Goal: Information Seeking & Learning: Learn about a topic

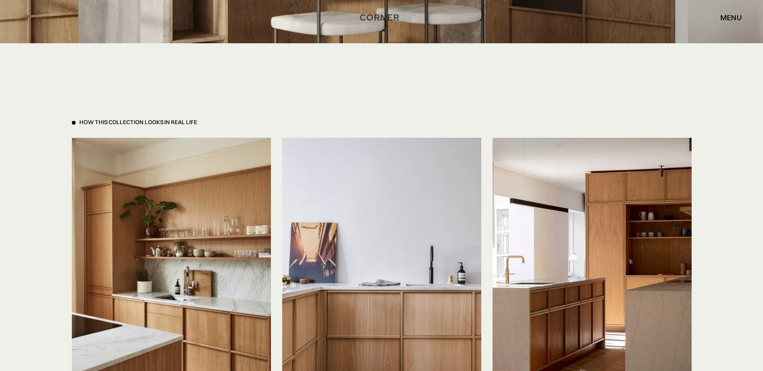
scroll to position [2255, 0]
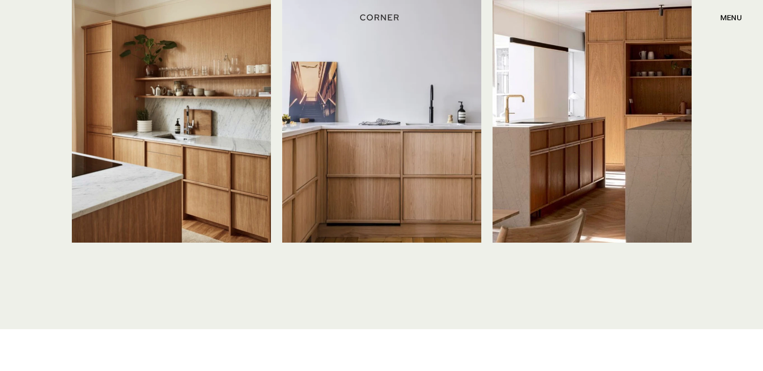
click at [397, 161] on img at bounding box center [381, 109] width 199 height 265
click at [569, 145] on img at bounding box center [592, 109] width 199 height 265
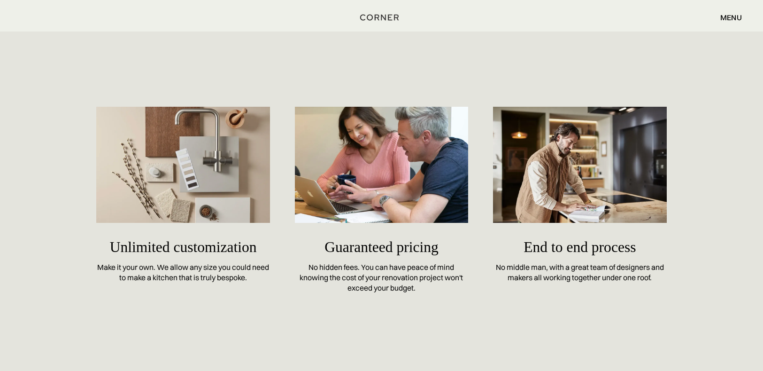
scroll to position [3759, 0]
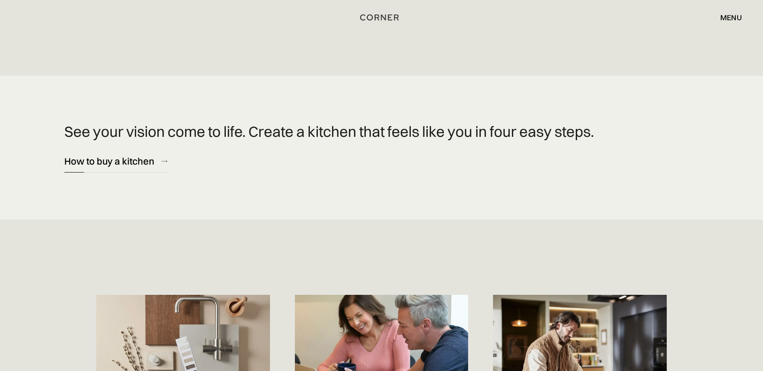
click at [107, 162] on div "How to buy a kitchen" at bounding box center [109, 161] width 90 height 13
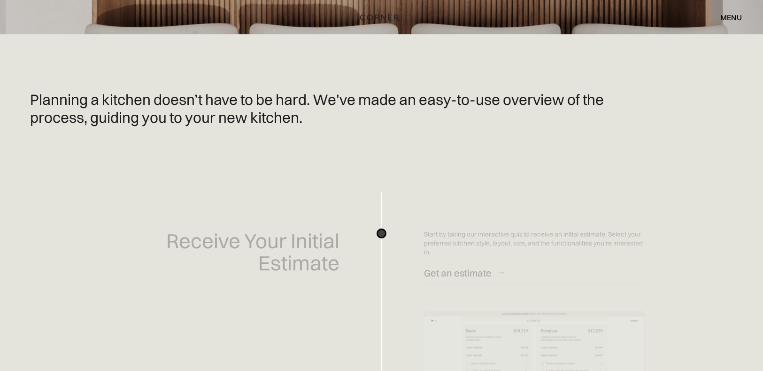
scroll to position [376, 0]
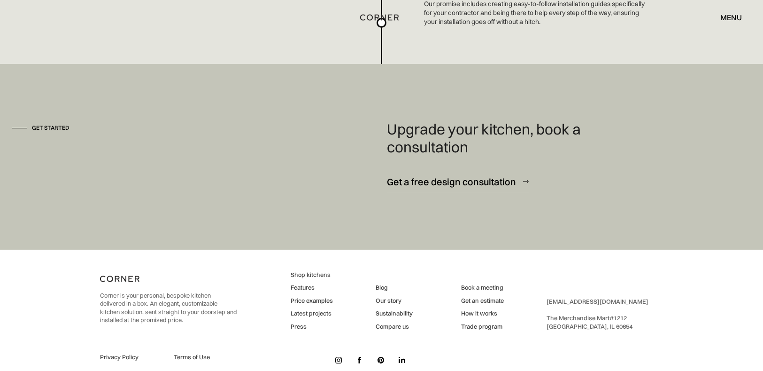
scroll to position [2566, 0]
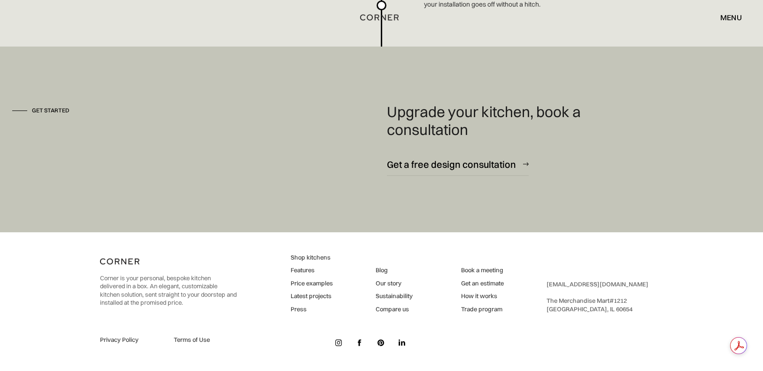
click at [472, 296] on link "How it works" at bounding box center [482, 296] width 43 height 8
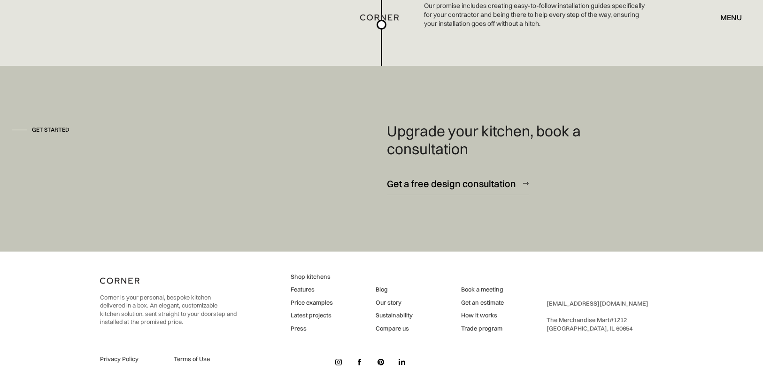
scroll to position [2566, 0]
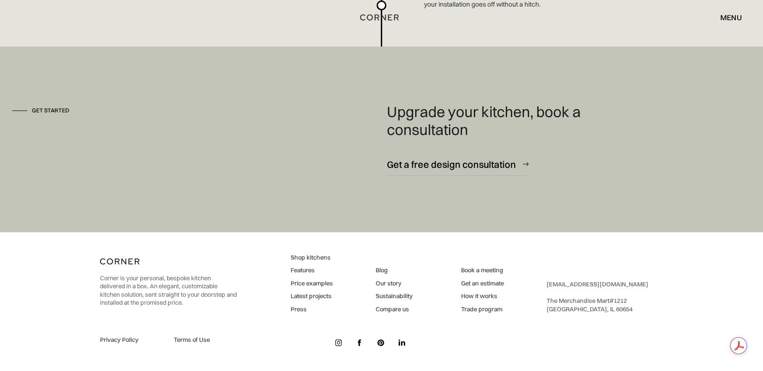
click at [486, 310] on link "Trade program" at bounding box center [482, 309] width 43 height 8
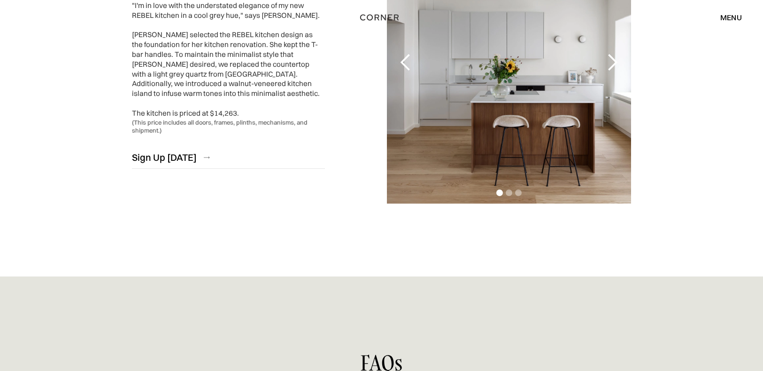
scroll to position [1691, 0]
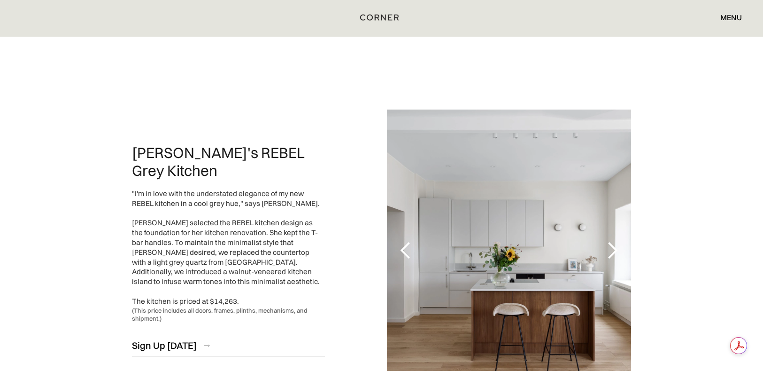
click at [608, 251] on div "next slide" at bounding box center [612, 250] width 19 height 19
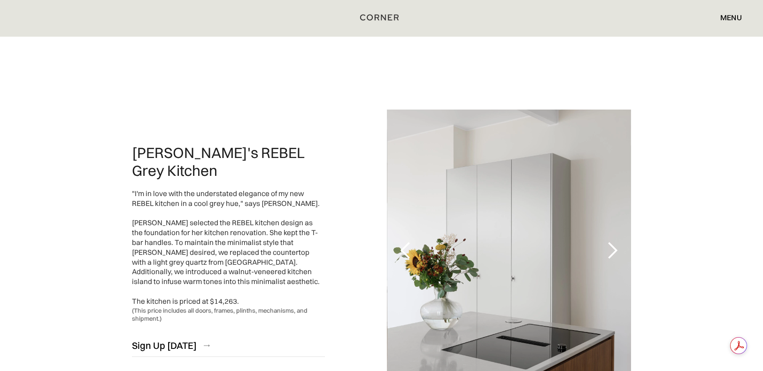
click at [608, 251] on div "next slide" at bounding box center [612, 250] width 19 height 19
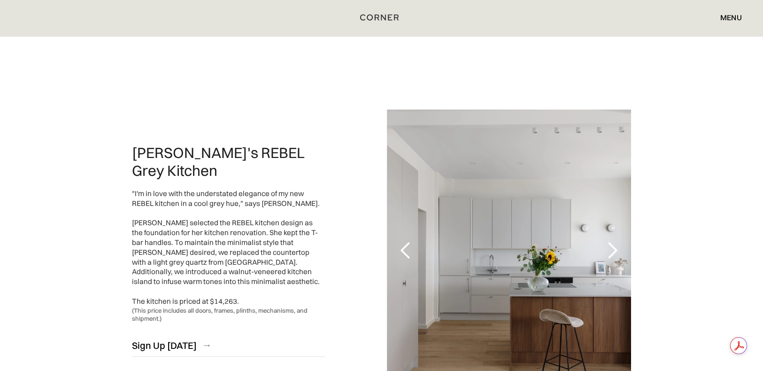
click at [608, 251] on div "next slide" at bounding box center [612, 250] width 19 height 19
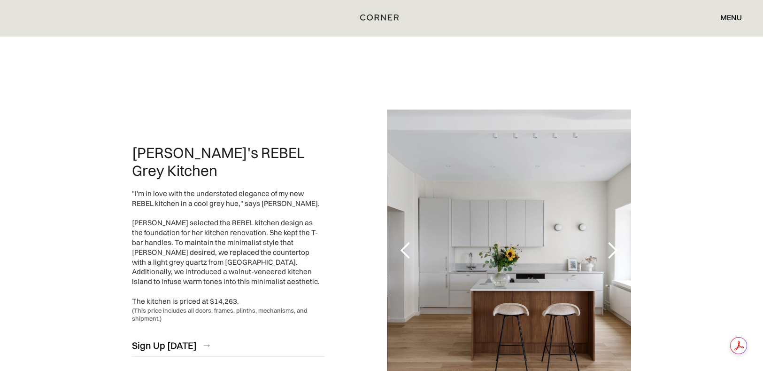
click at [608, 251] on div "next slide" at bounding box center [612, 250] width 19 height 19
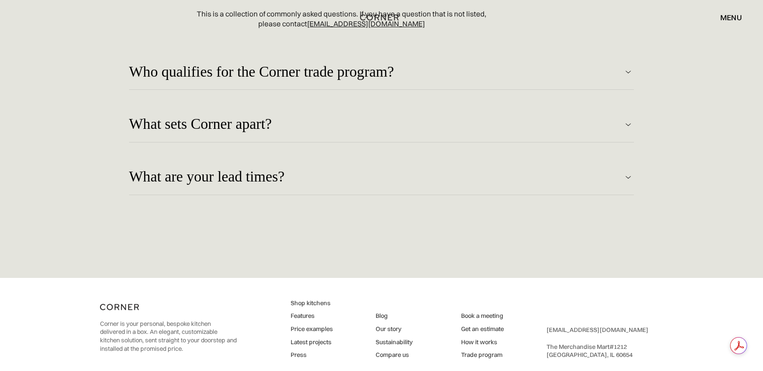
scroll to position [2255, 0]
click at [447, 77] on div "Who qualifies for the Corner trade program?" at bounding box center [376, 71] width 494 height 16
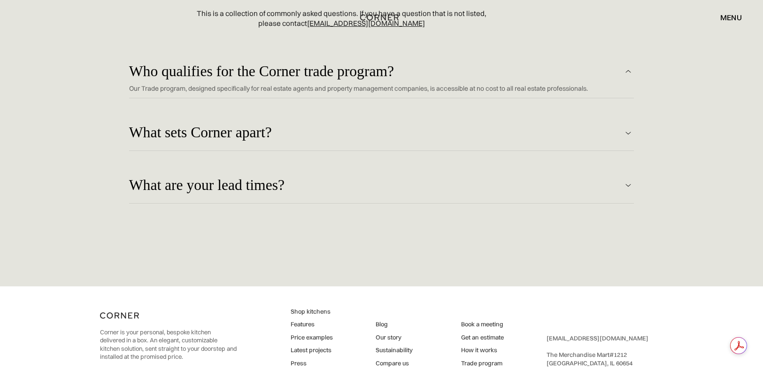
click at [633, 134] on img at bounding box center [628, 132] width 11 height 11
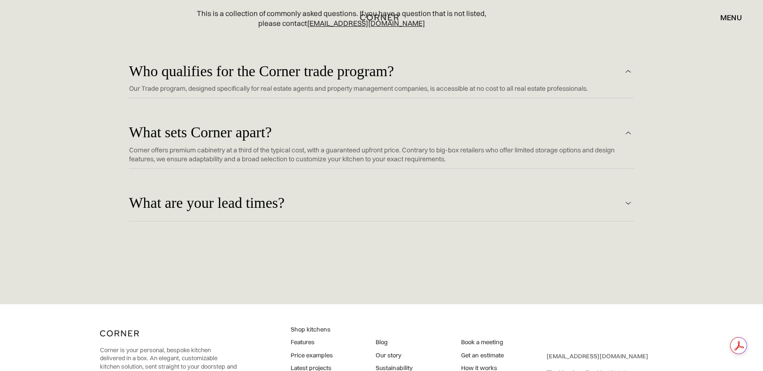
click at [626, 139] on img at bounding box center [628, 132] width 11 height 11
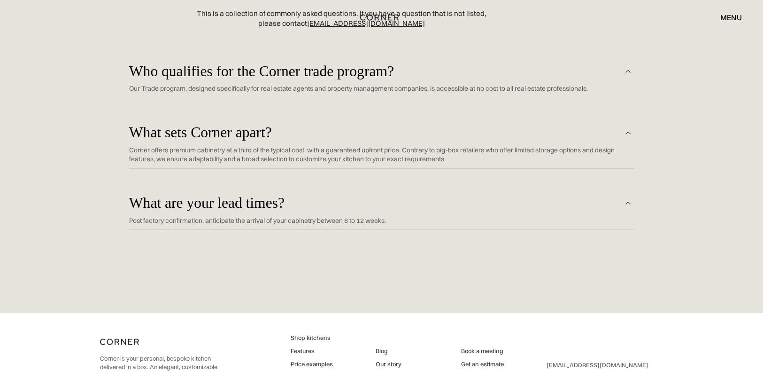
scroll to position [2336, 0]
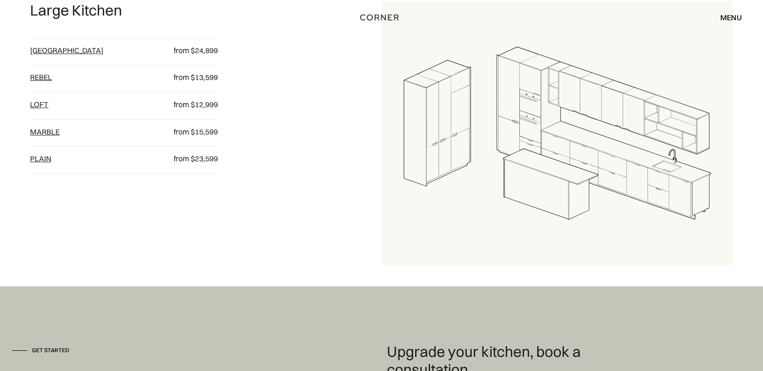
scroll to position [1128, 0]
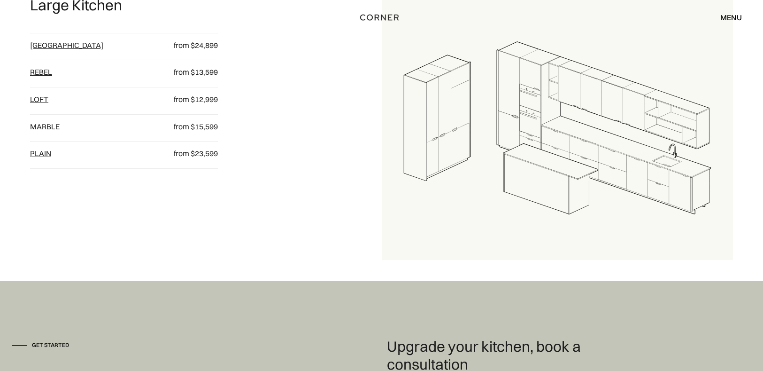
click at [43, 47] on link "[GEOGRAPHIC_DATA]" at bounding box center [66, 44] width 73 height 9
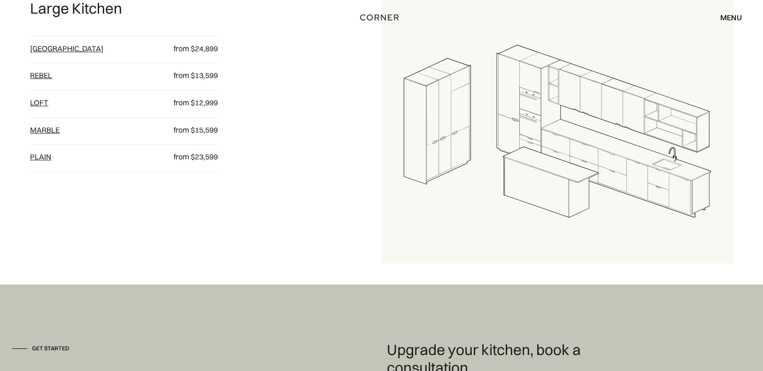
scroll to position [936, 0]
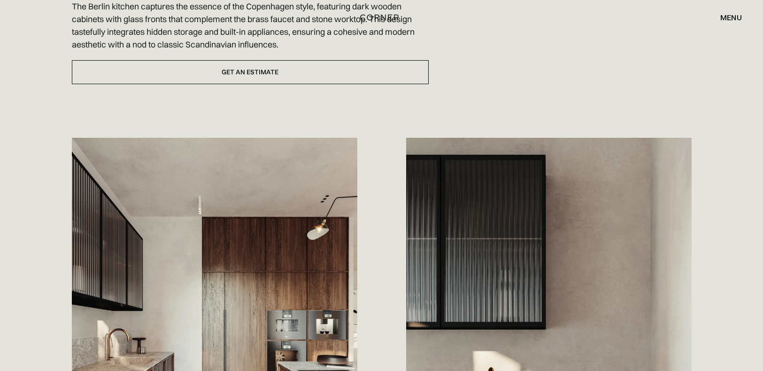
scroll to position [376, 0]
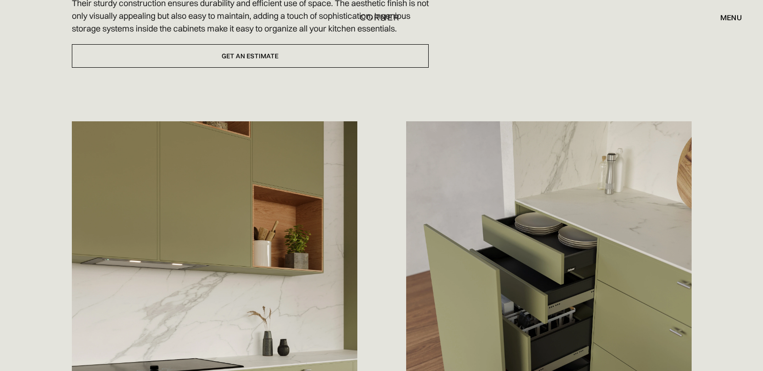
scroll to position [188, 0]
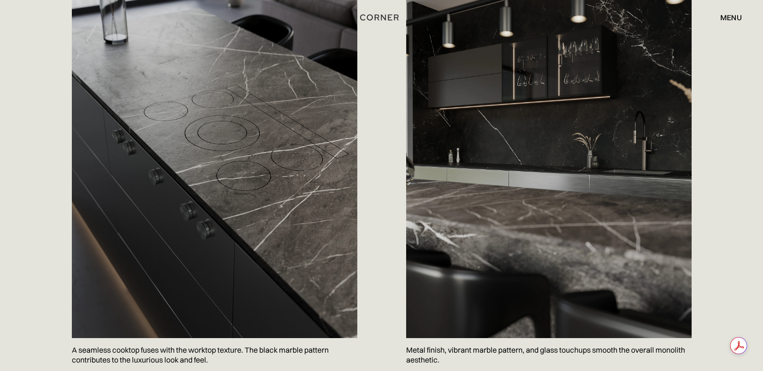
scroll to position [564, 0]
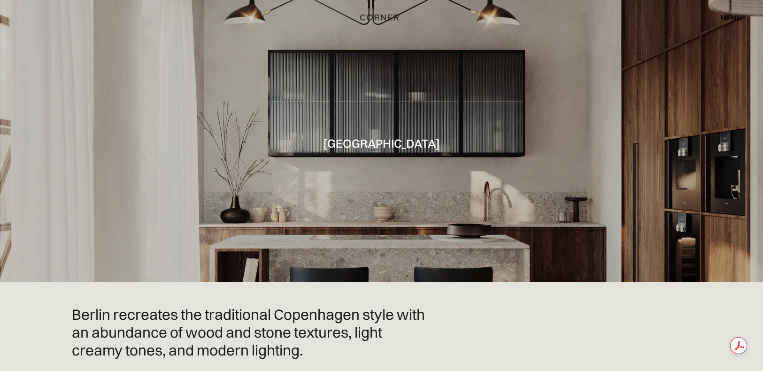
scroll to position [188, 0]
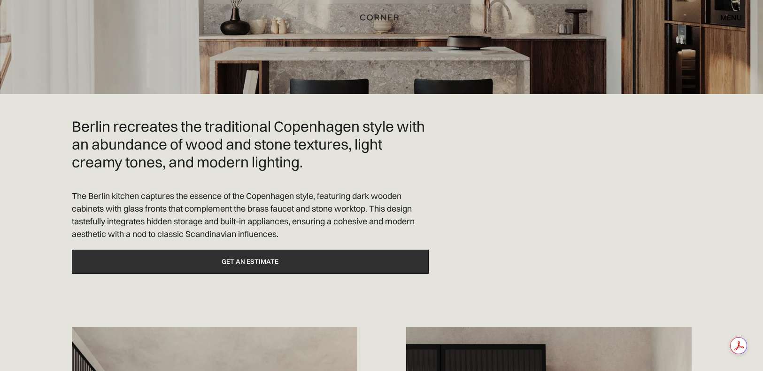
click at [252, 262] on link "Get an estimate" at bounding box center [250, 261] width 357 height 24
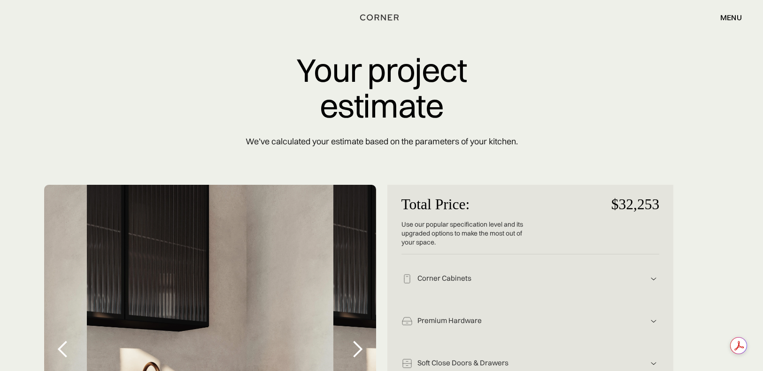
scroll to position [188, 0]
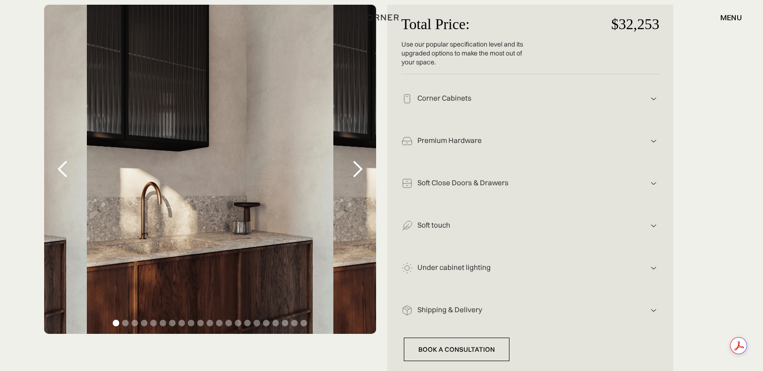
click at [470, 96] on div "Corner Cabinets" at bounding box center [531, 98] width 236 height 10
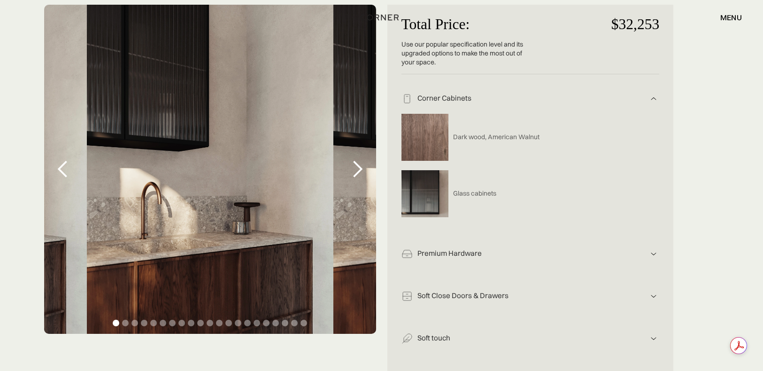
click at [653, 96] on img at bounding box center [653, 98] width 11 height 11
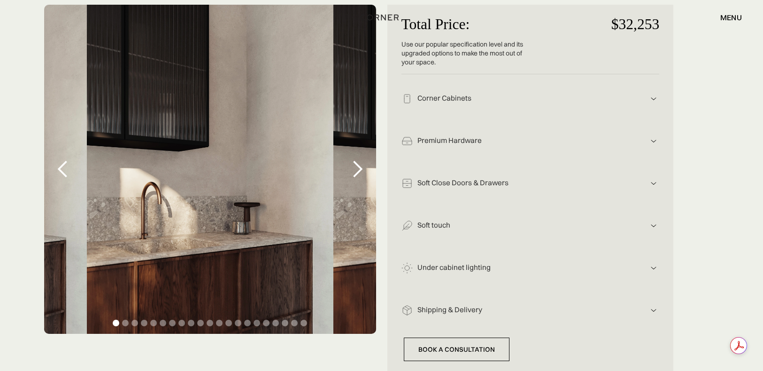
click at [658, 104] on img at bounding box center [653, 98] width 11 height 11
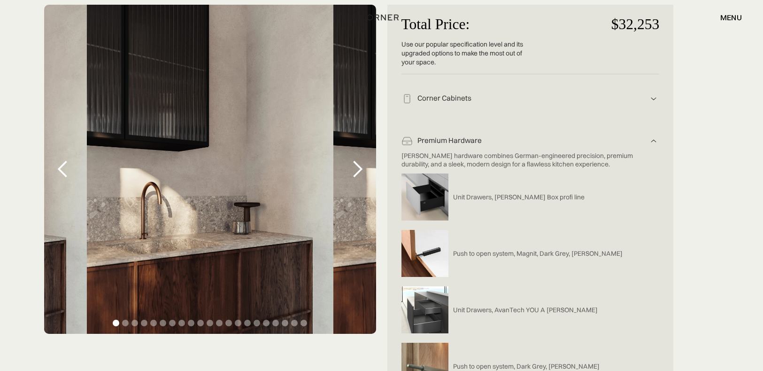
click at [653, 104] on img at bounding box center [653, 98] width 11 height 11
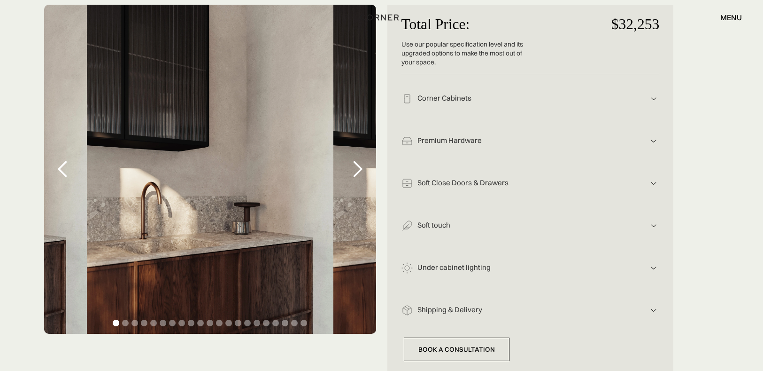
click at [465, 103] on div "Soft Close Doors & Drawers" at bounding box center [531, 98] width 236 height 10
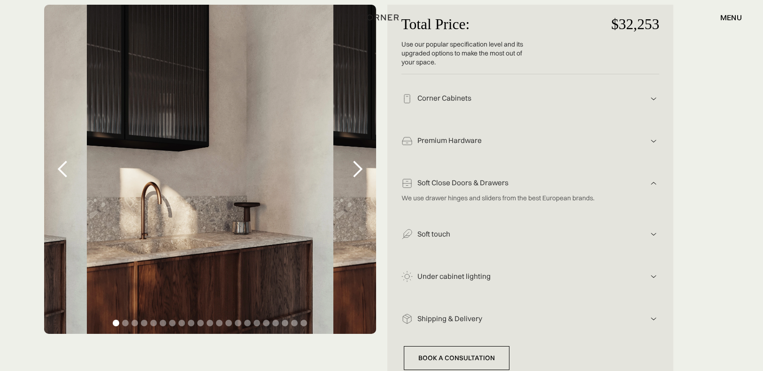
click at [492, 103] on div "Soft Close Doors & Drawers" at bounding box center [531, 98] width 236 height 10
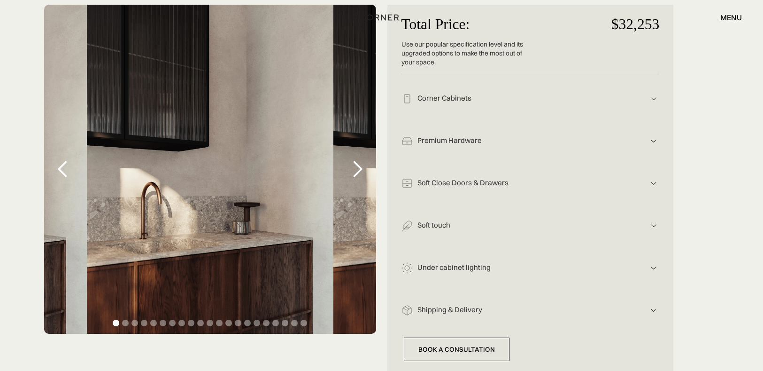
click at [353, 171] on div "next slide" at bounding box center [357, 169] width 19 height 19
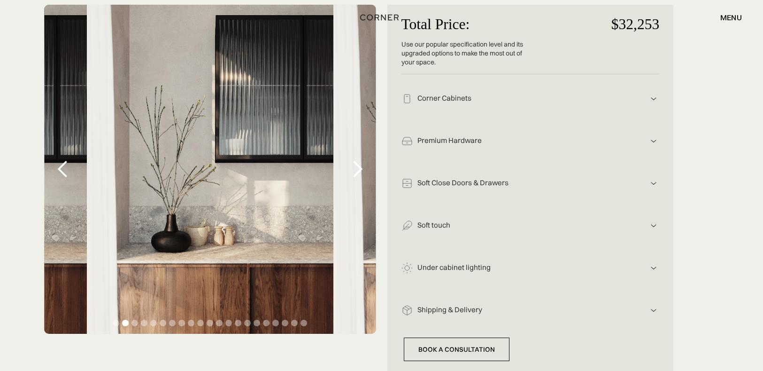
click at [353, 171] on div "next slide" at bounding box center [357, 169] width 19 height 19
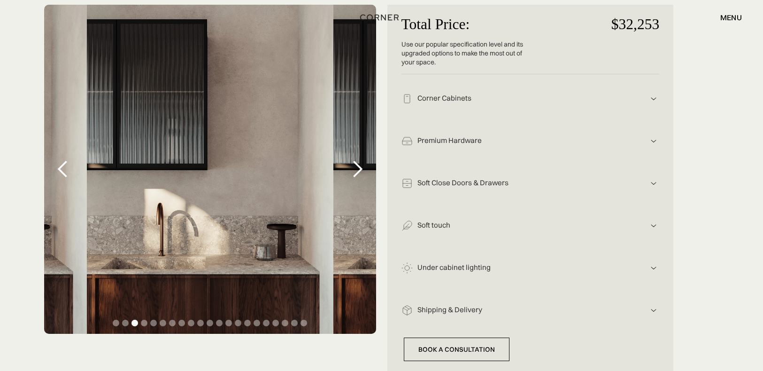
click at [353, 171] on div "next slide" at bounding box center [357, 169] width 19 height 19
click at [356, 171] on div "next slide" at bounding box center [357, 169] width 19 height 19
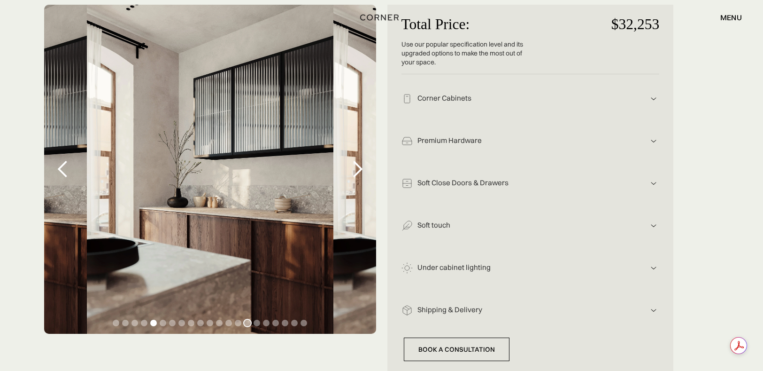
click at [248, 325] on div "Show slide 15 of 21" at bounding box center [247, 322] width 7 height 7
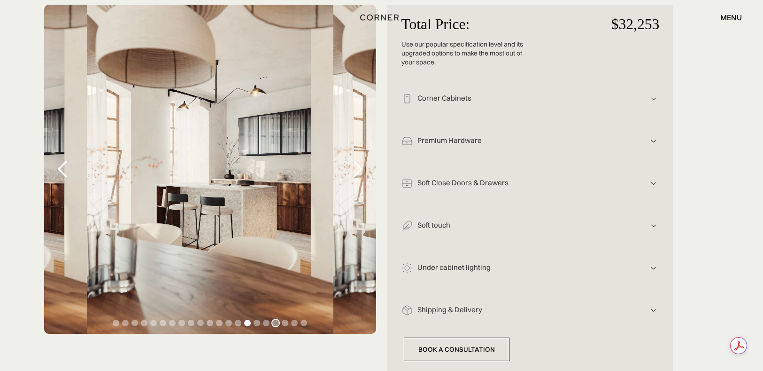
click at [273, 321] on div "Show slide 18 of 21" at bounding box center [275, 322] width 7 height 7
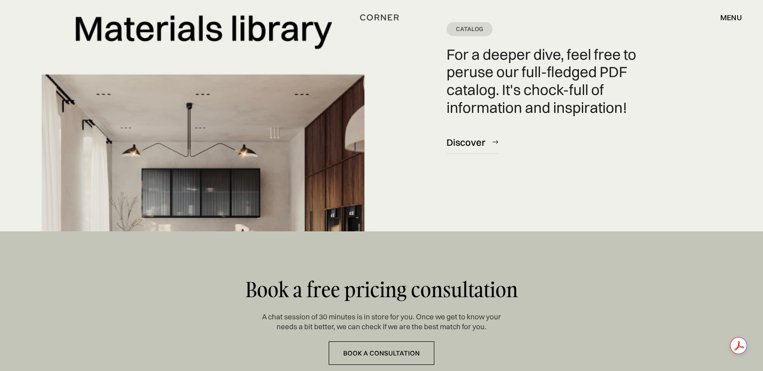
scroll to position [3571, 0]
click at [479, 141] on div "Discover" at bounding box center [466, 141] width 39 height 13
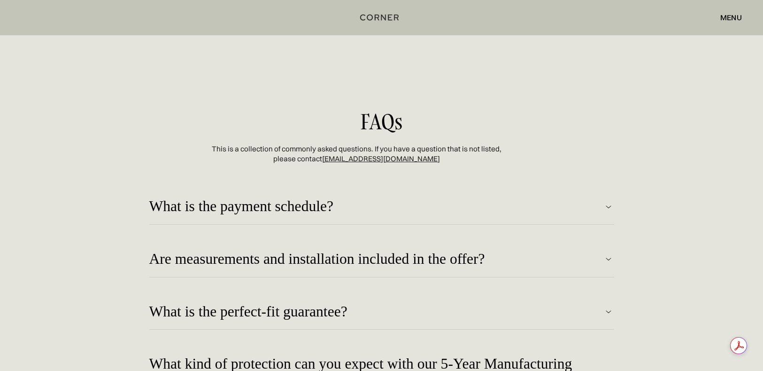
scroll to position [4134, 0]
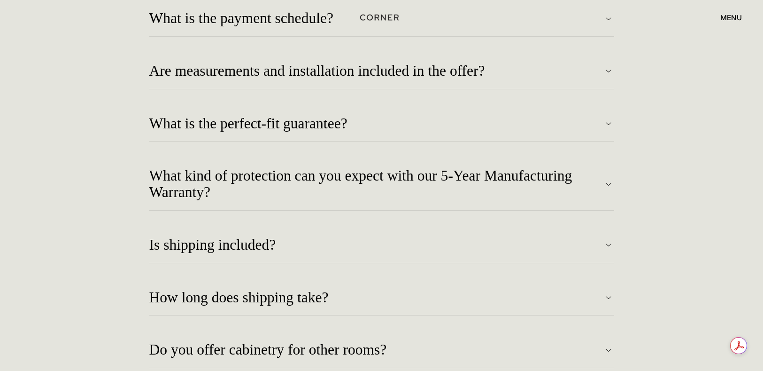
click at [499, 78] on div "Are measurements and installation included in the offer?" at bounding box center [376, 71] width 454 height 16
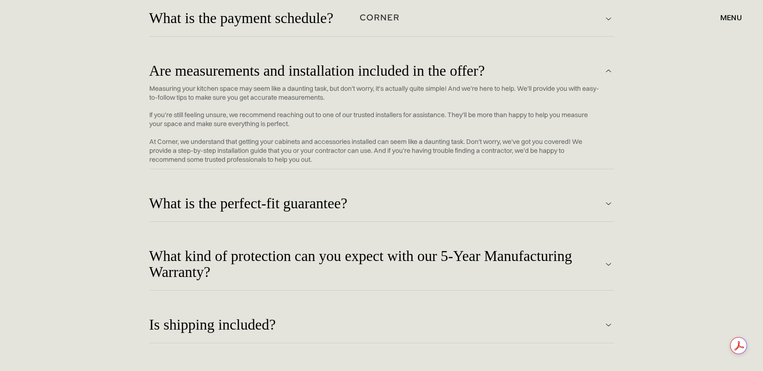
scroll to position [4322, 0]
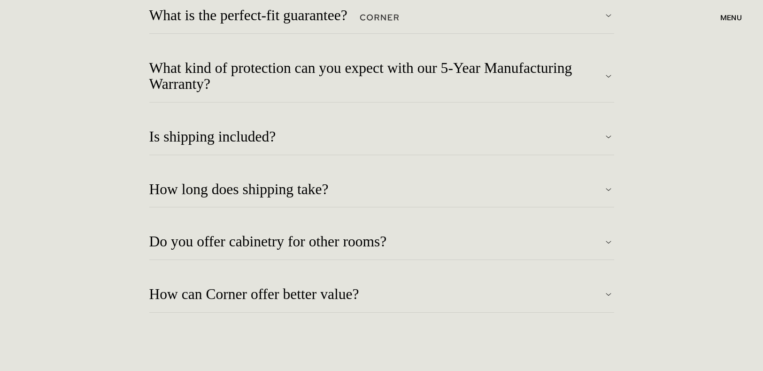
click at [612, 11] on div "menu close" at bounding box center [624, 17] width 238 height 16
click at [607, 17] on div "menu close" at bounding box center [624, 17] width 238 height 16
click at [609, 16] on div "menu close" at bounding box center [624, 17] width 238 height 16
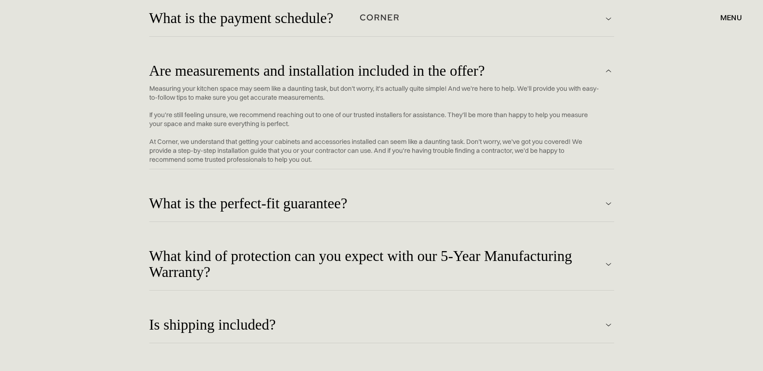
click at [298, 79] on div "What is the perfect-fit guarantee?" at bounding box center [376, 71] width 454 height 16
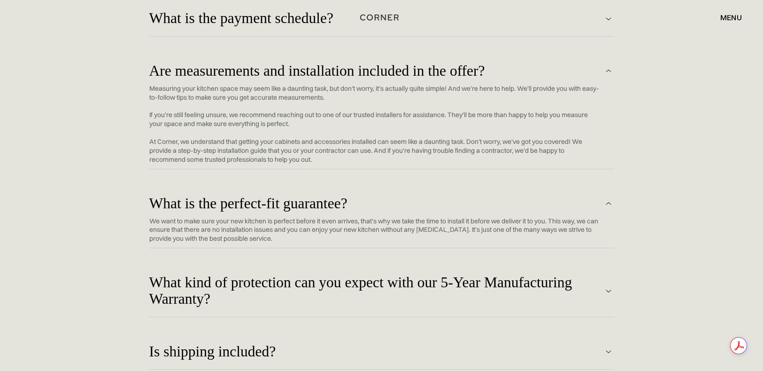
scroll to position [4322, 0]
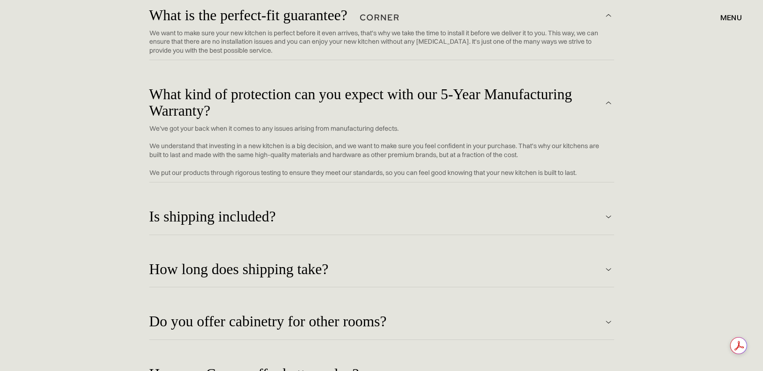
scroll to position [4510, 0]
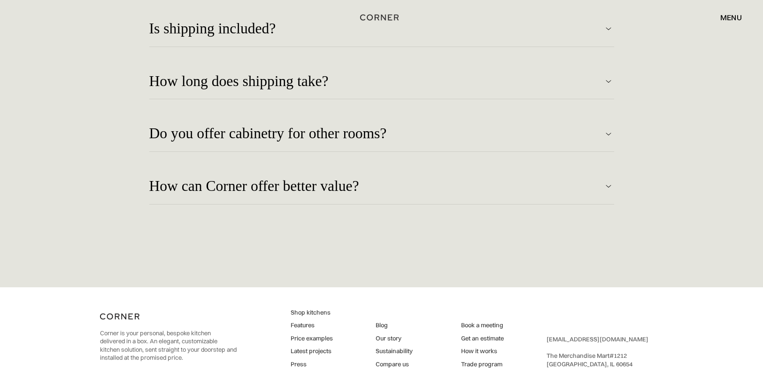
click at [217, 31] on div "Shop Kitchens Shop Kitchens How it works How it works Projects Projects Price e…" at bounding box center [381, 17] width 763 height 35
click at [610, 29] on div "Shop Kitchens Shop Kitchens How it works How it works Projects Projects Price e…" at bounding box center [381, 17] width 763 height 35
drag, startPoint x: 610, startPoint y: 29, endPoint x: 578, endPoint y: 29, distance: 31.9
click at [608, 29] on div "Shop Kitchens Shop Kitchens How it works How it works Projects Projects Price e…" at bounding box center [381, 17] width 763 height 35
click at [563, 29] on div "Shop Kitchens Shop Kitchens How it works How it works Projects Projects Price e…" at bounding box center [381, 17] width 763 height 35
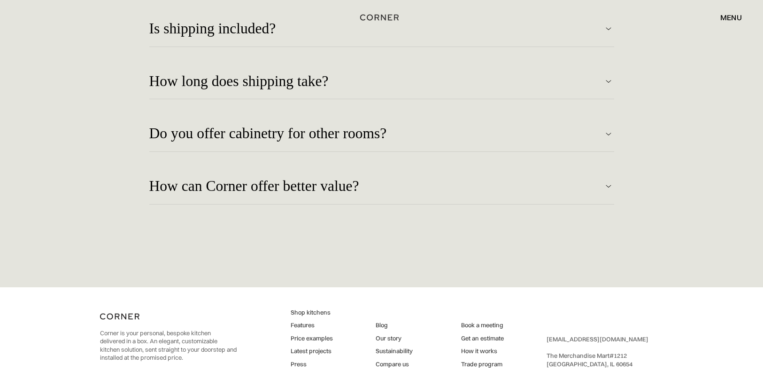
click at [377, 49] on div "Is shipping included? If your order is over $15,000, we'll be happy to offer fr…" at bounding box center [381, 28] width 465 height 53
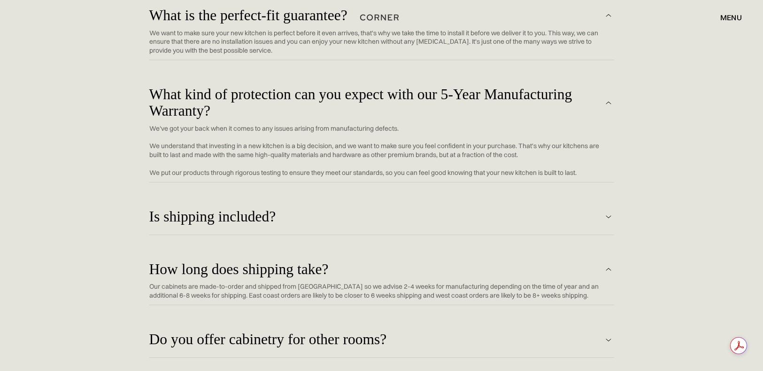
scroll to position [4510, 0]
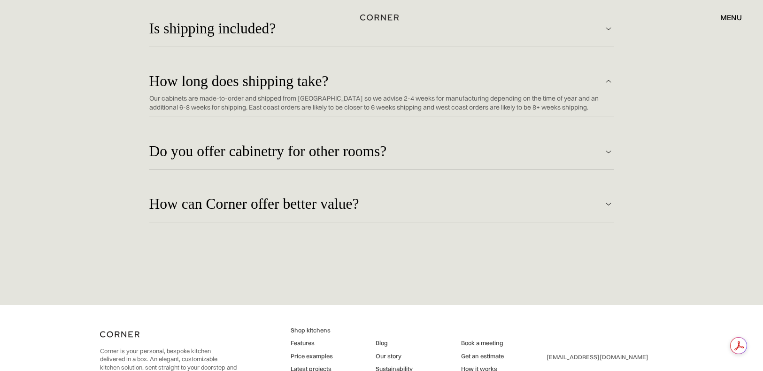
click at [393, 160] on div "Do you offer cabinetry for other rooms? Yes! We specialize in kitchens, but we …" at bounding box center [381, 151] width 465 height 53
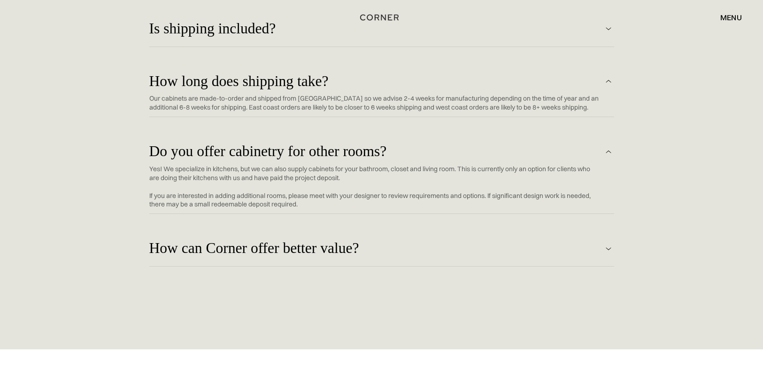
scroll to position [4628, 0]
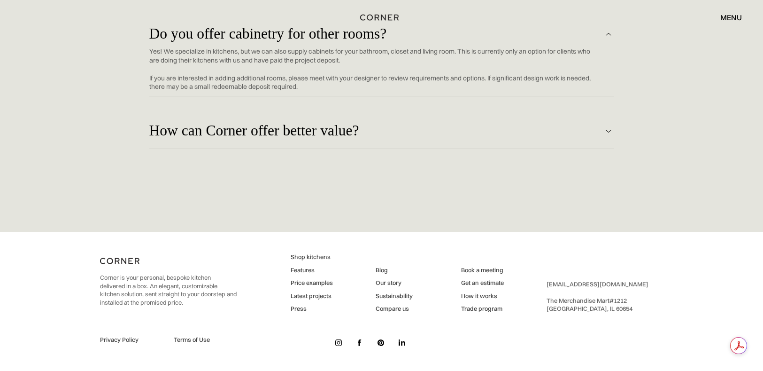
click at [484, 296] on link "How it works" at bounding box center [482, 296] width 43 height 8
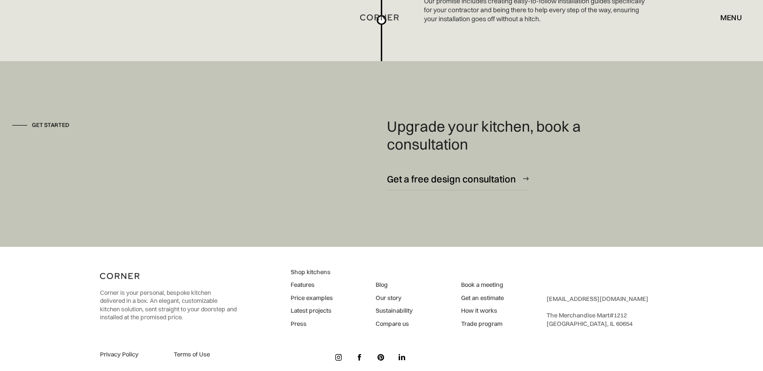
scroll to position [2566, 0]
